Goal: Task Accomplishment & Management: Manage account settings

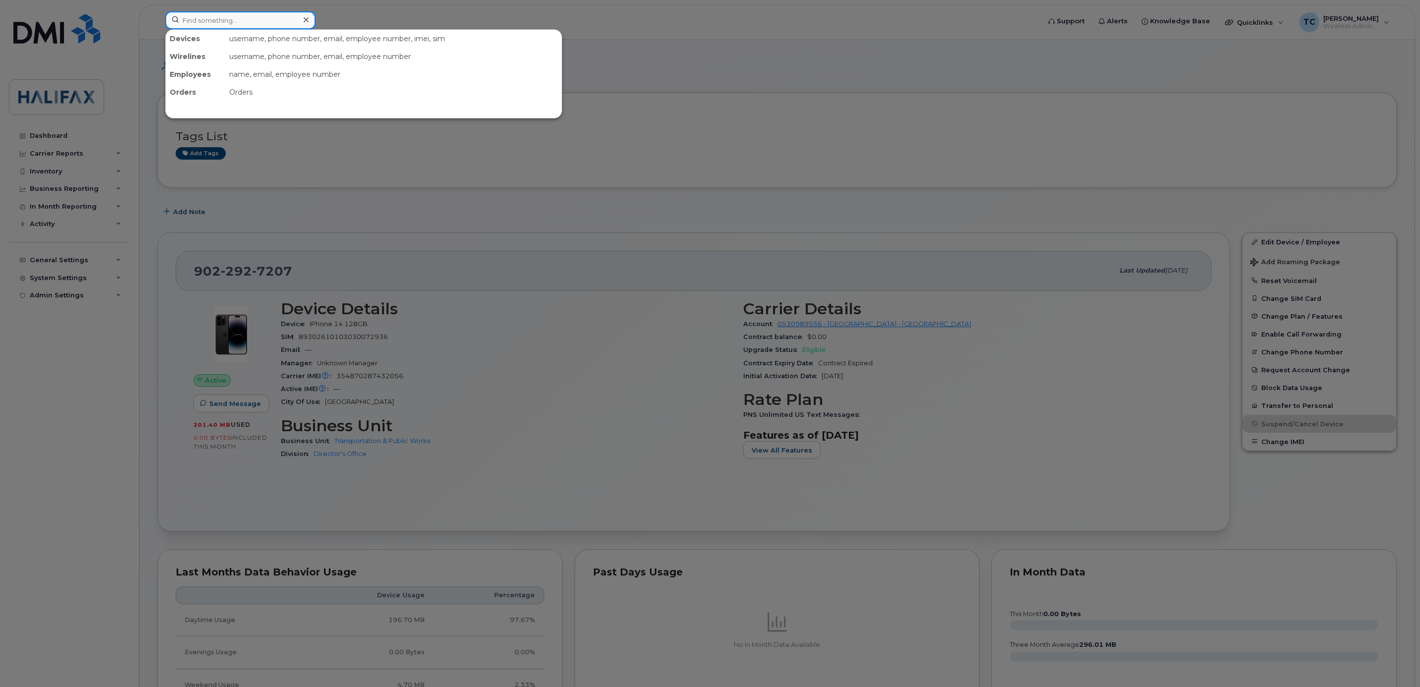
click at [216, 24] on input at bounding box center [240, 20] width 150 height 18
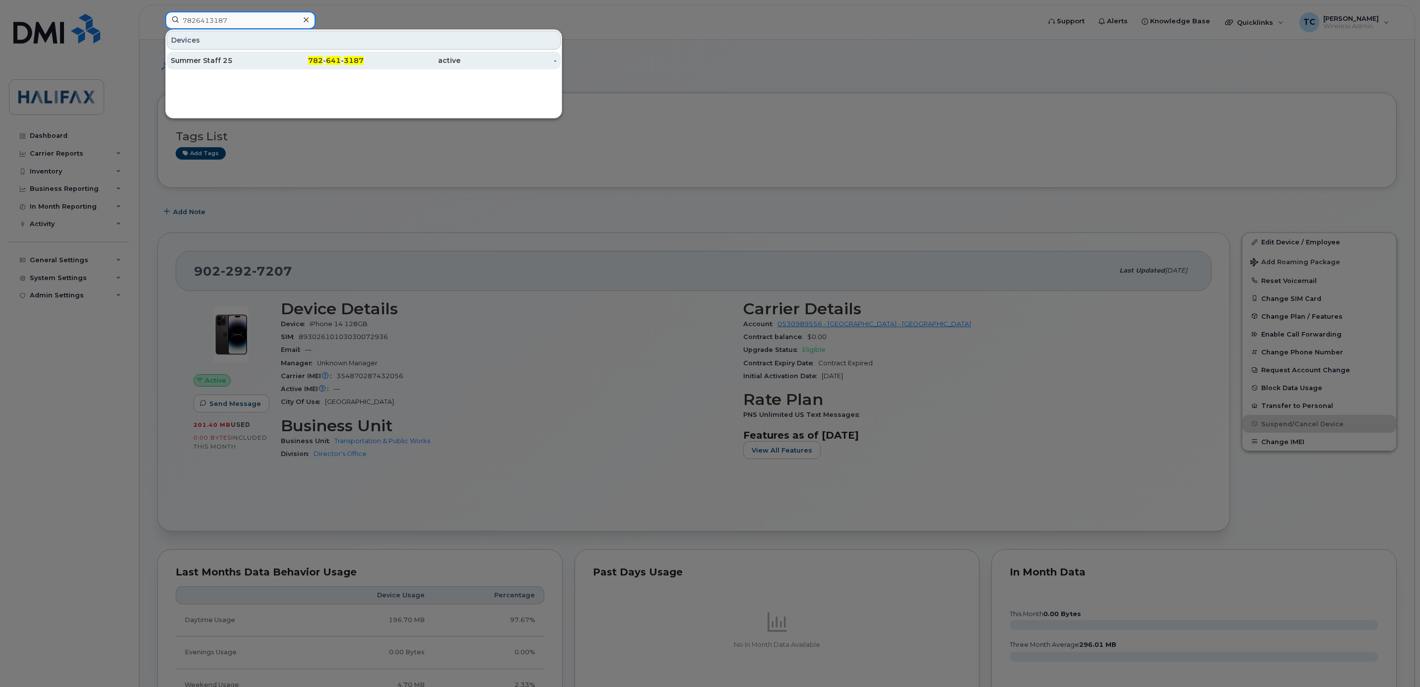
type input "7826413187"
click at [223, 59] on div "Summer Staff 25" at bounding box center [219, 61] width 97 height 10
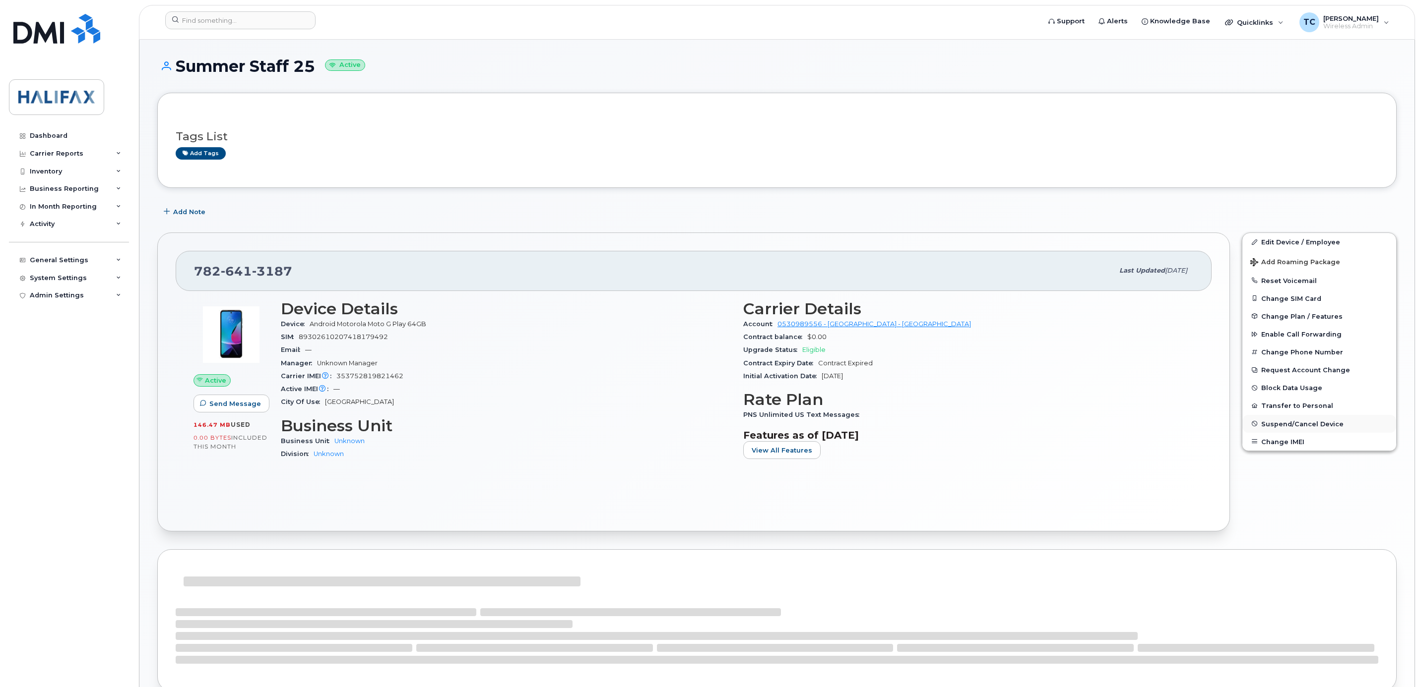
click at [1269, 427] on span "Suspend/Cancel Device" at bounding box center [1302, 423] width 82 height 7
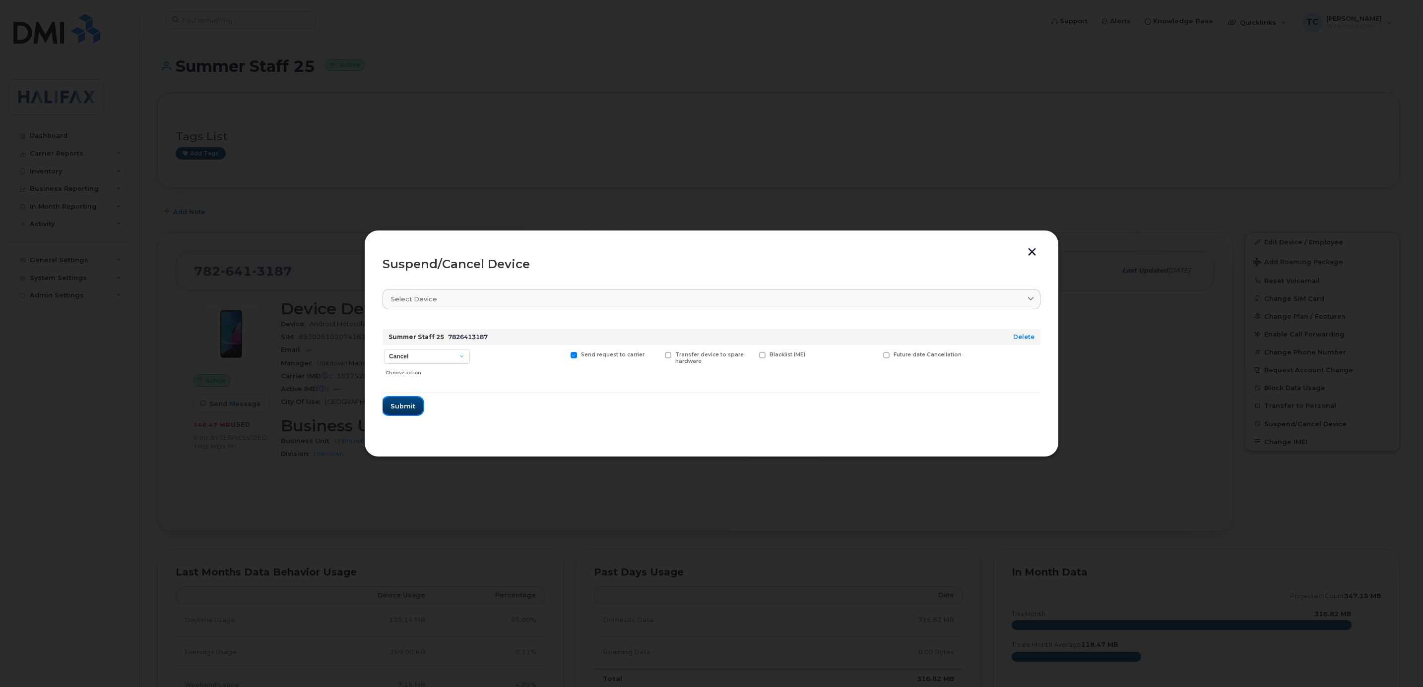
click at [417, 402] on button "Submit" at bounding box center [402, 406] width 41 height 18
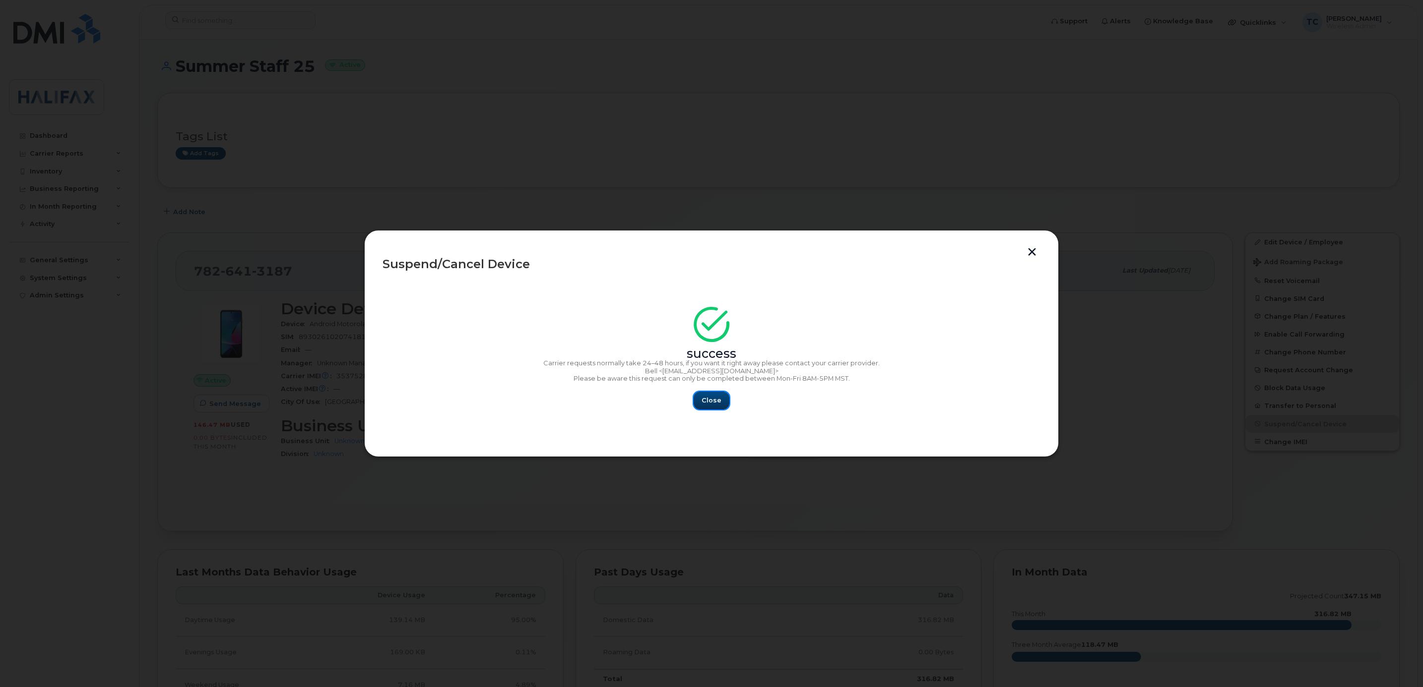
click at [708, 405] on span "Close" at bounding box center [711, 400] width 20 height 9
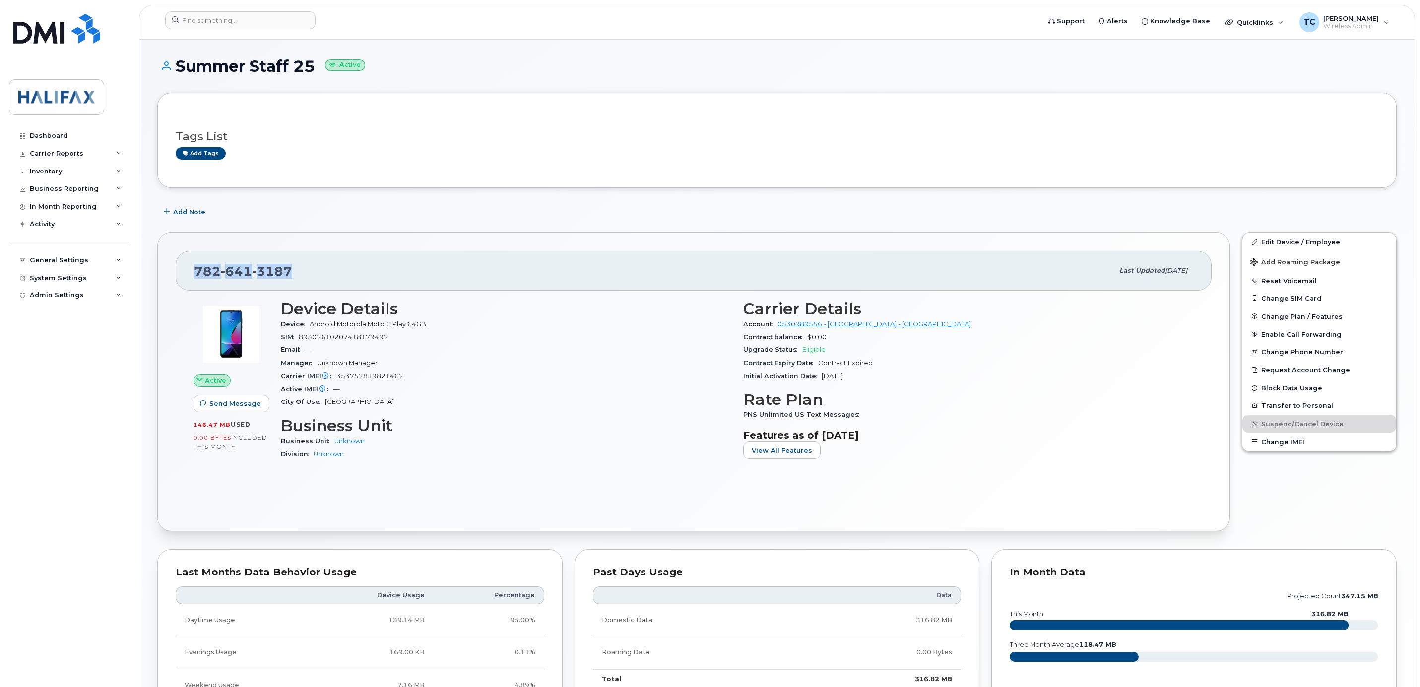
drag, startPoint x: 283, startPoint y: 265, endPoint x: 176, endPoint y: 257, distance: 107.4
click at [176, 257] on div "782 641 3187 Last updated Sep 02, 2025 Active Send Message 146.47 MB  used 0.00…" at bounding box center [693, 382] width 1072 height 299
copy span "782 641 3187"
click at [246, 20] on input at bounding box center [240, 20] width 150 height 18
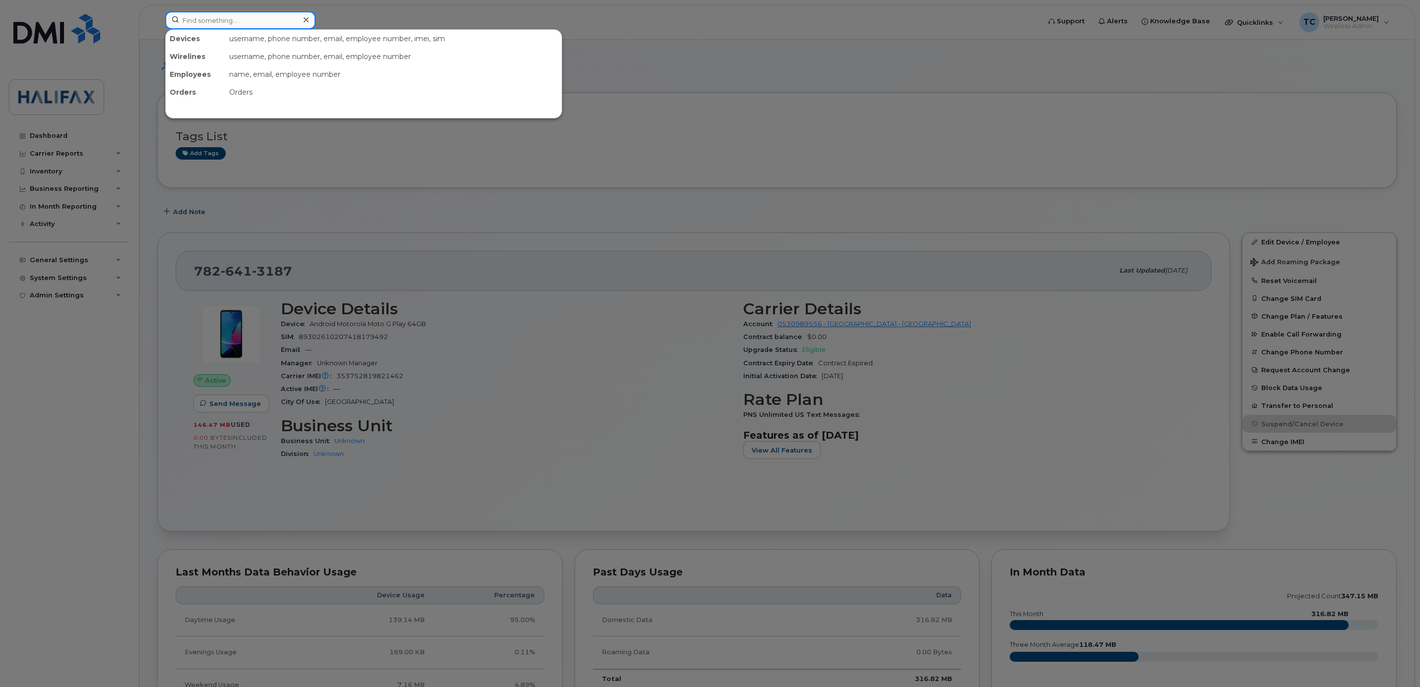
paste input "7826413187"
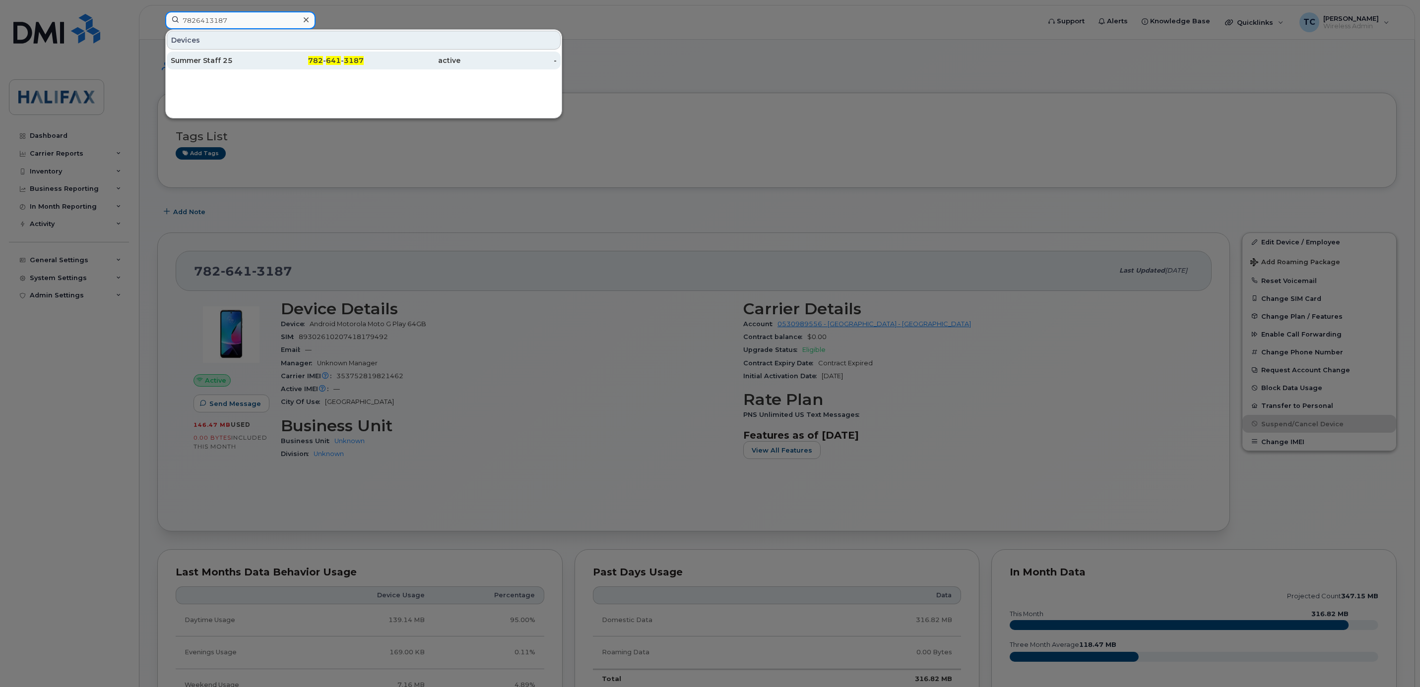
type input "7826413187"
click at [226, 59] on div "Summer Staff 25" at bounding box center [219, 61] width 97 height 10
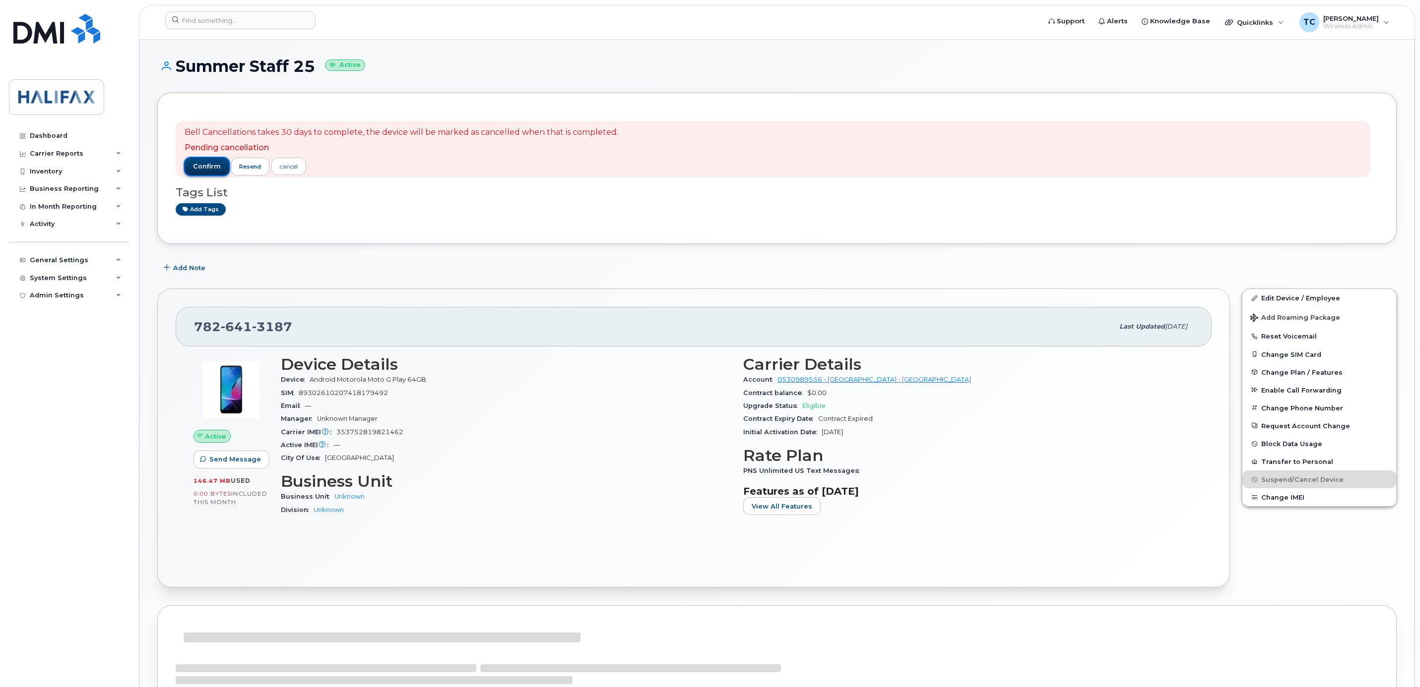
click at [206, 168] on span "confirm" at bounding box center [207, 166] width 28 height 9
